Goal: Navigation & Orientation: Find specific page/section

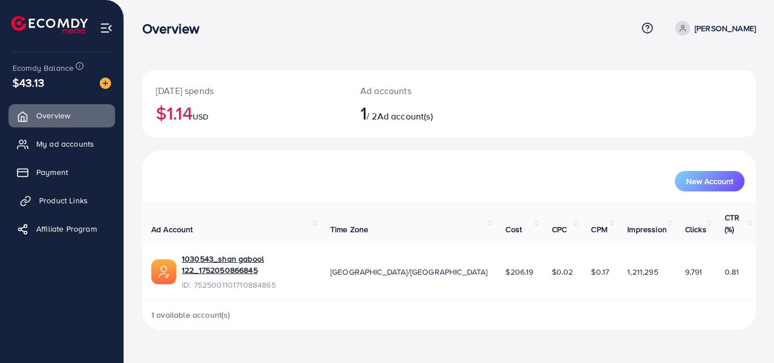
click at [74, 197] on span "Product Links" at bounding box center [63, 200] width 49 height 11
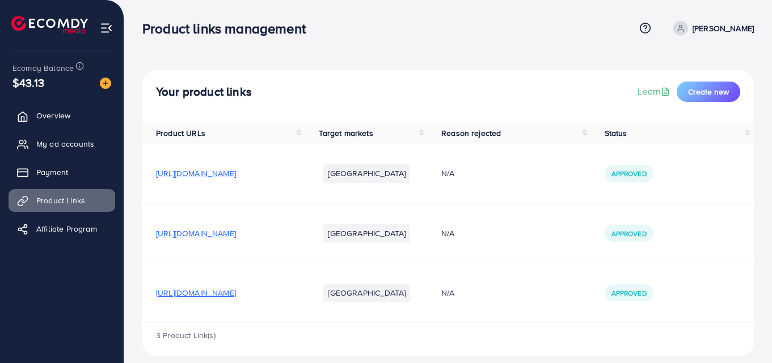
click at [234, 296] on span "https://hk9y25-x2.myshopify.com/products/magic-practice-copy-book-for-kids?utm_…" at bounding box center [196, 292] width 80 height 11
